Goal: Task Accomplishment & Management: Complete application form

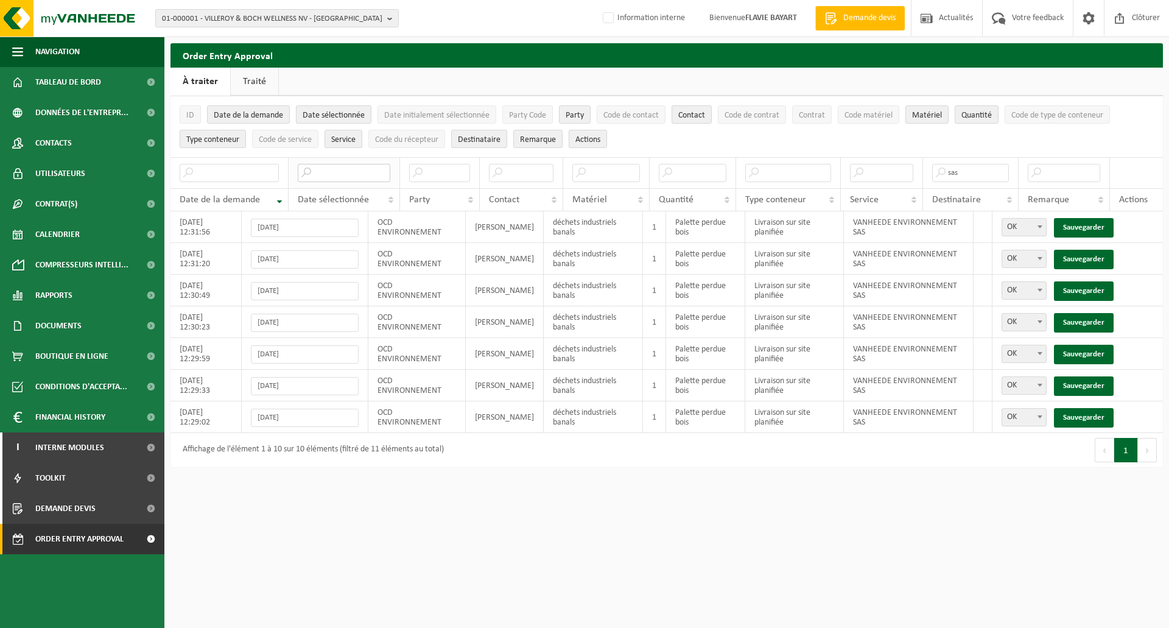
click at [338, 172] on input "text" at bounding box center [344, 173] width 93 height 18
click at [1013, 545] on html "01-000001 - VILLEROY & BOCH WELLNESS NV - [GEOGRAPHIC_DATA] 01-000001 - VILLERO…" at bounding box center [584, 314] width 1169 height 628
click at [343, 174] on input "text" at bounding box center [344, 173] width 93 height 18
click at [1040, 416] on b at bounding box center [1040, 416] width 5 height 3
select select "Pas OK"
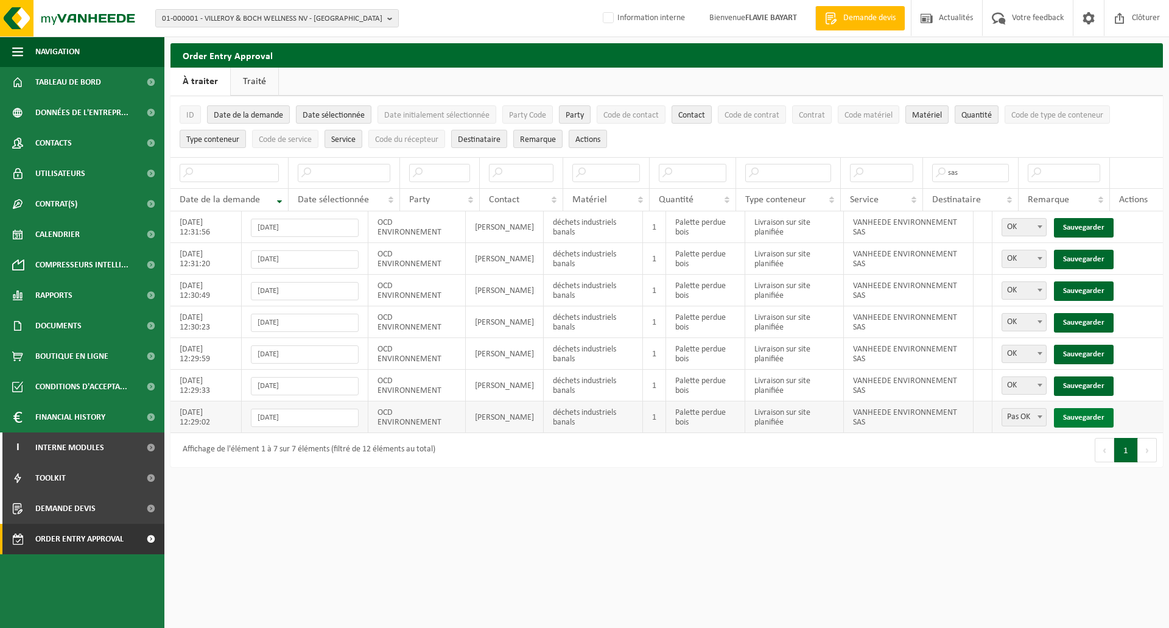
click at [1071, 418] on link "Sauvegarder" at bounding box center [1084, 417] width 60 height 19
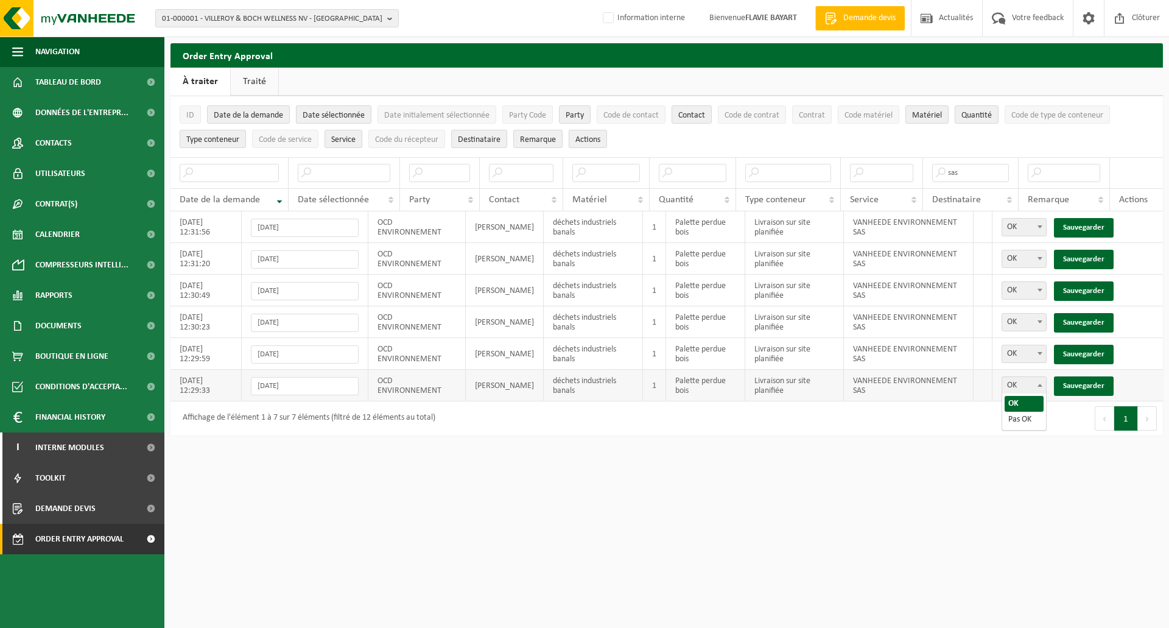
click at [1041, 386] on span at bounding box center [1040, 385] width 12 height 16
select select "Pas OK"
click at [1071, 379] on link "Sauvegarder" at bounding box center [1084, 385] width 60 height 19
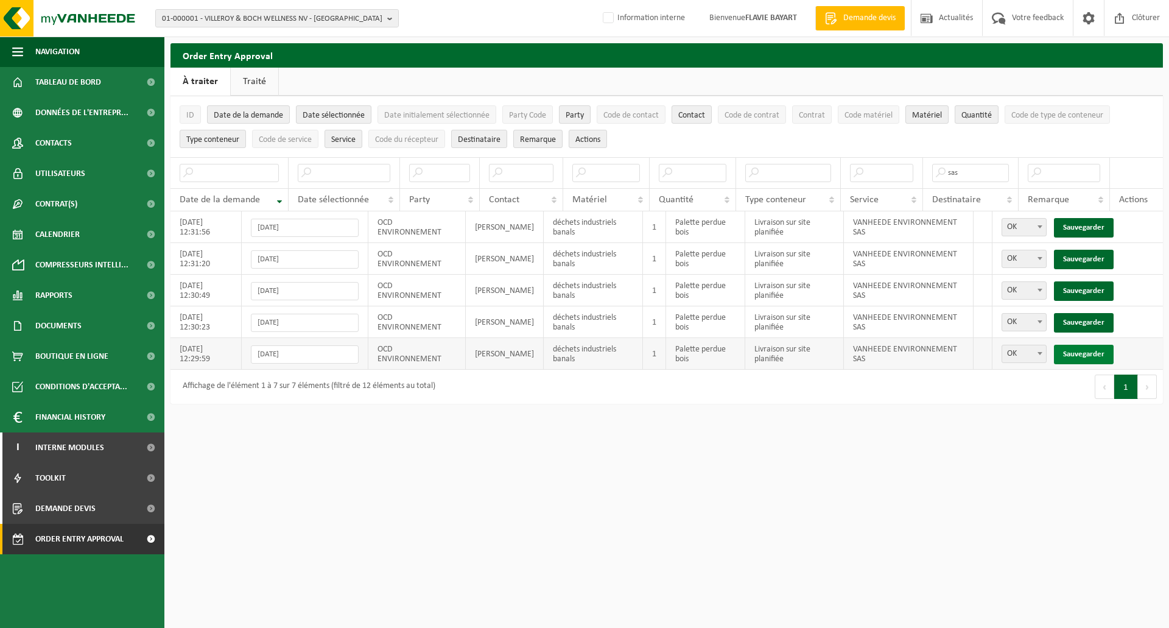
click at [1074, 355] on link "Sauvegarder" at bounding box center [1084, 354] width 60 height 19
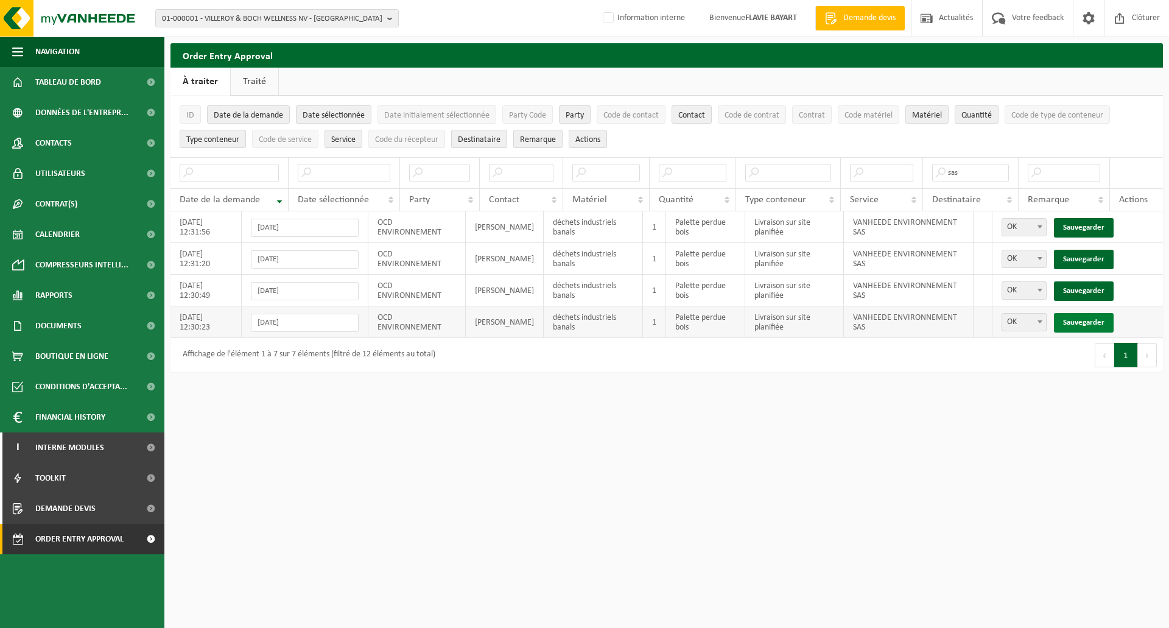
click at [1090, 328] on link "Sauvegarder" at bounding box center [1084, 322] width 60 height 19
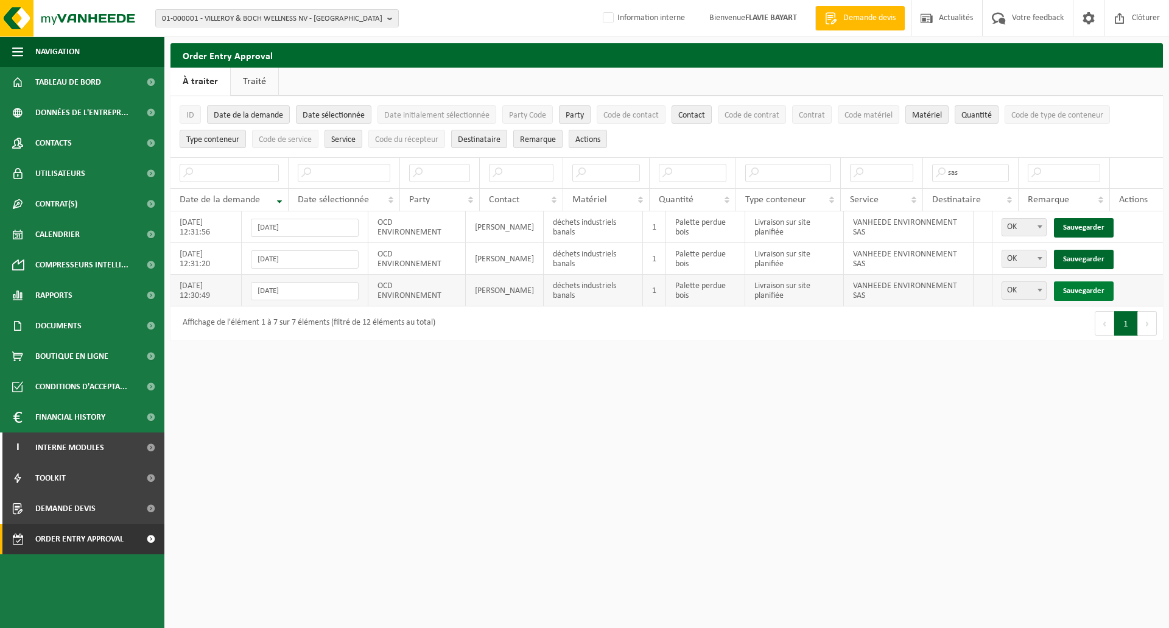
click at [1088, 291] on link "Sauvegarder" at bounding box center [1084, 290] width 60 height 19
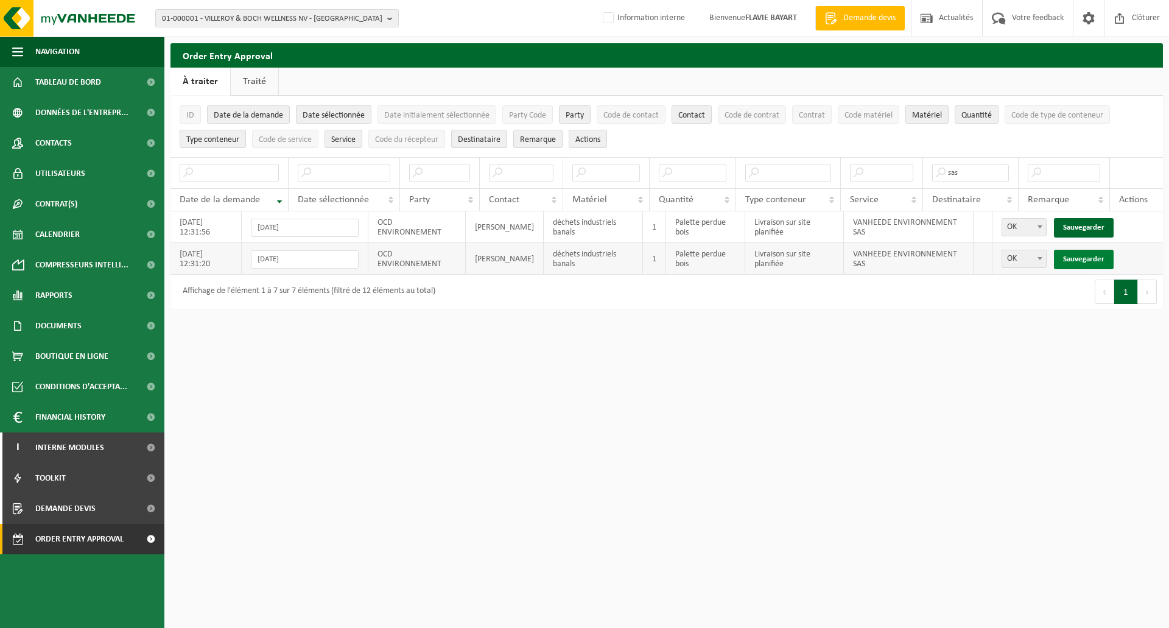
click at [1085, 258] on link "Sauvegarder" at bounding box center [1084, 259] width 60 height 19
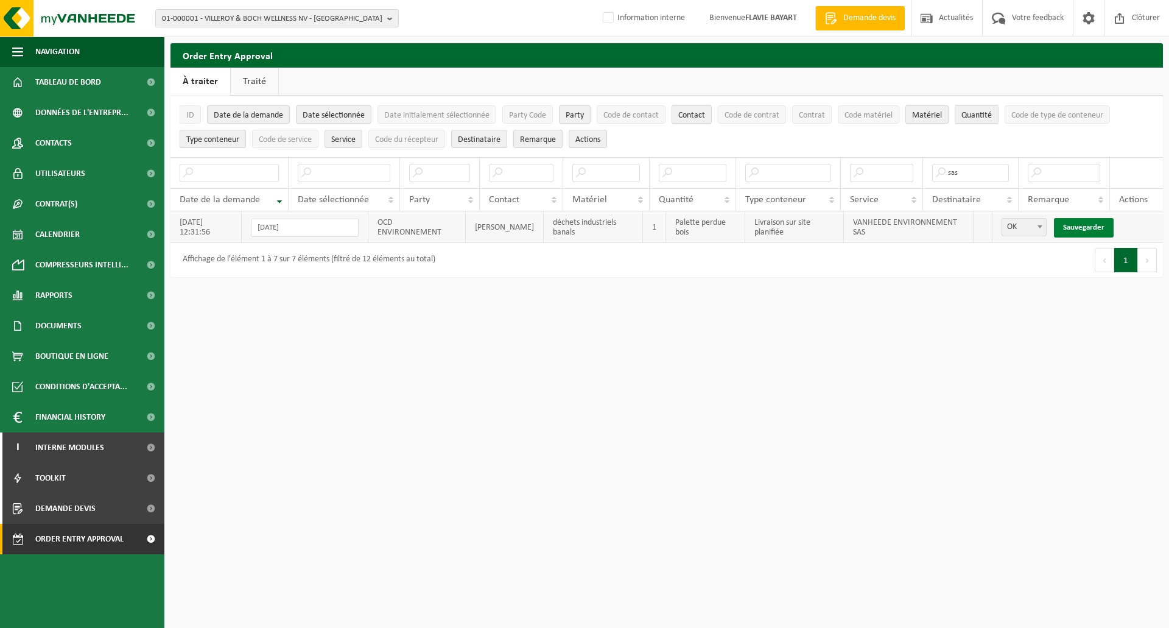
click at [1086, 233] on link "Sauvegarder" at bounding box center [1084, 227] width 60 height 19
